Goal: Use online tool/utility: Utilize a website feature to perform a specific function

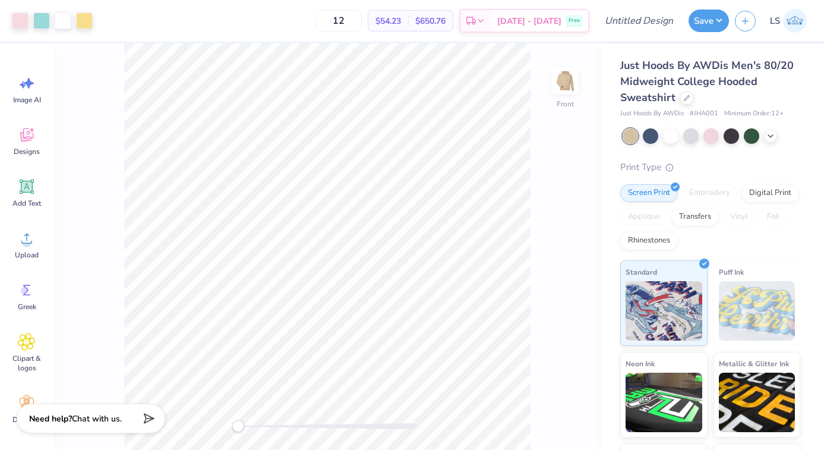
click at [796, 18] on img at bounding box center [795, 21] width 24 height 24
